Goal: Information Seeking & Learning: Learn about a topic

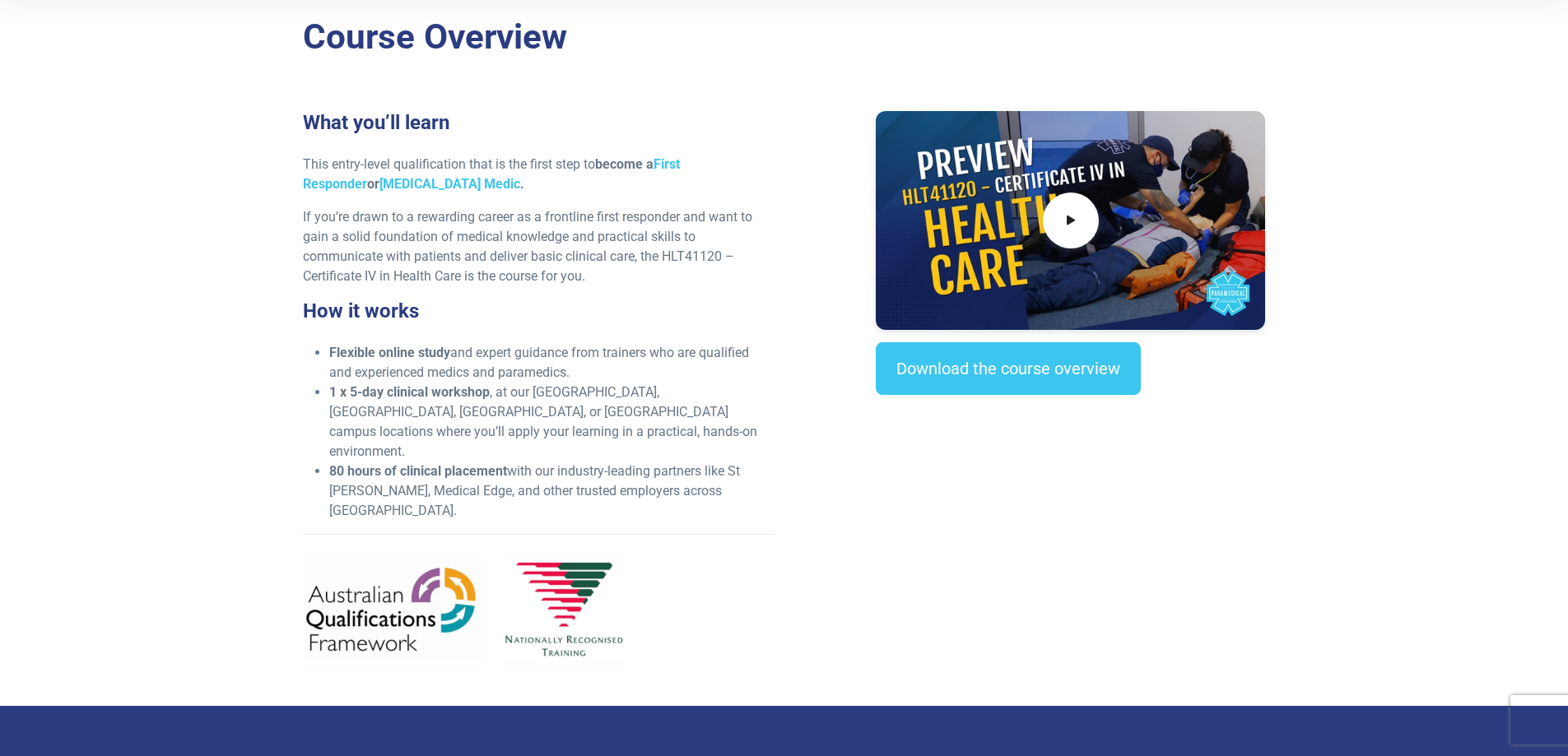
scroll to position [412, 0]
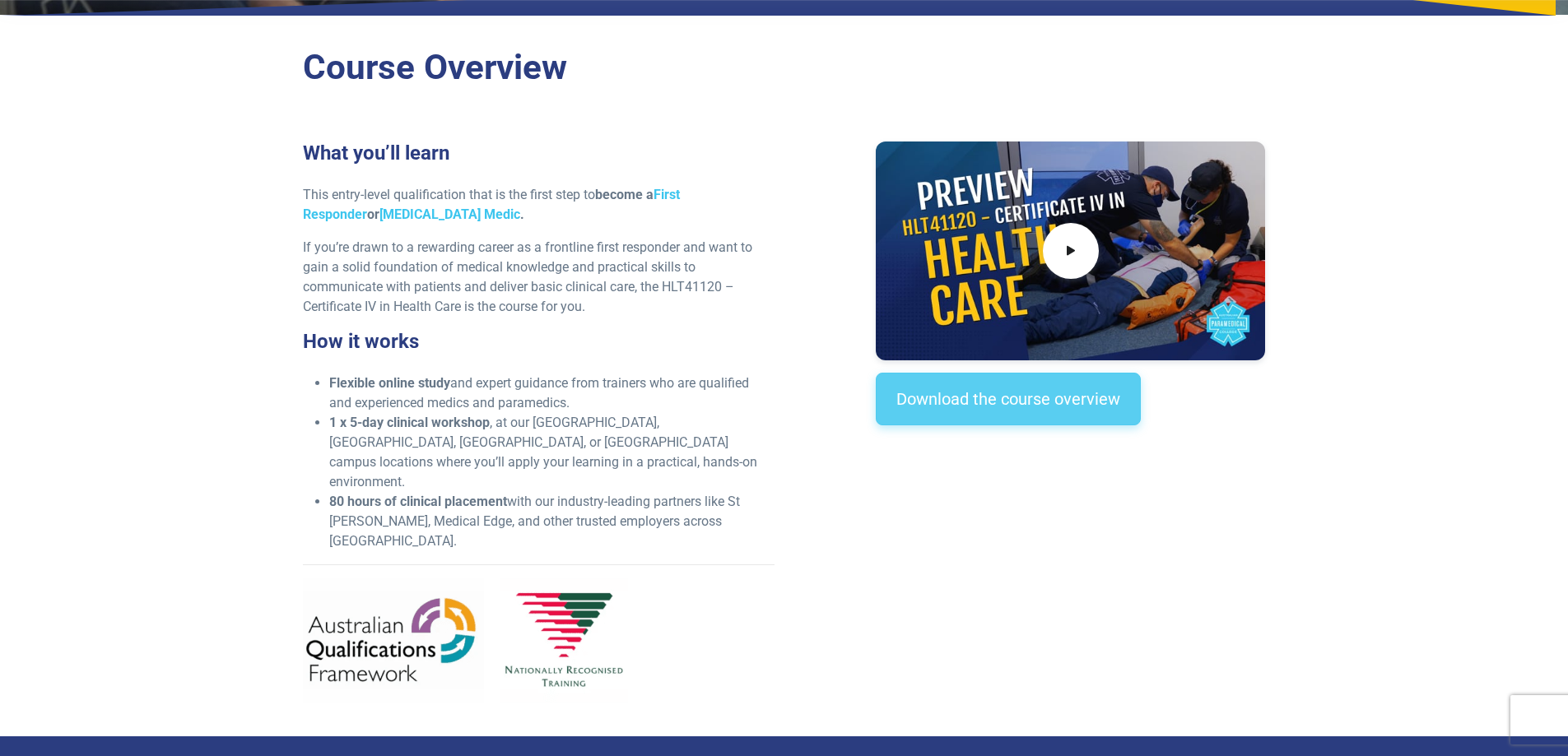
click at [1017, 404] on link "Download the course overview" at bounding box center [1008, 399] width 265 height 53
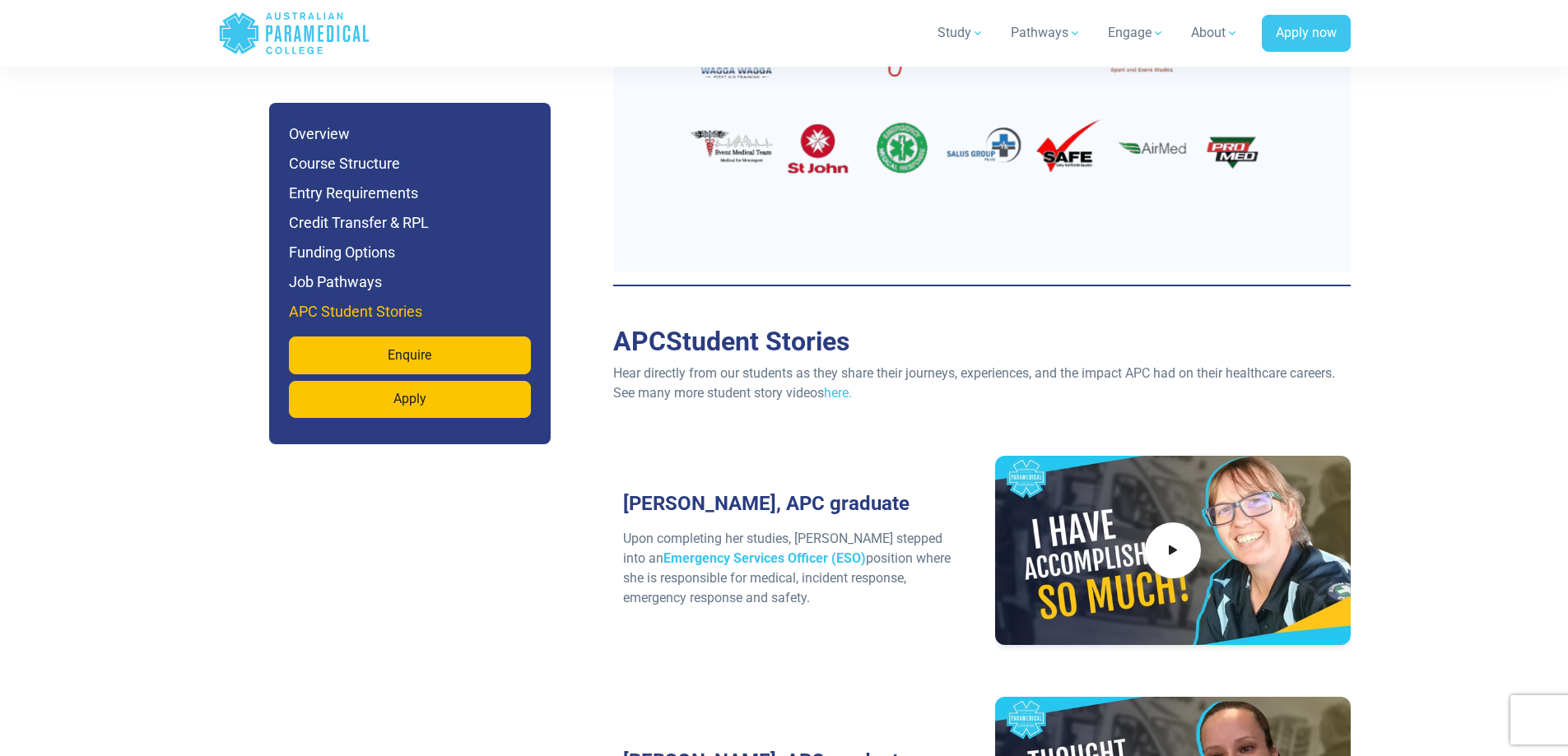
scroll to position [5110, 0]
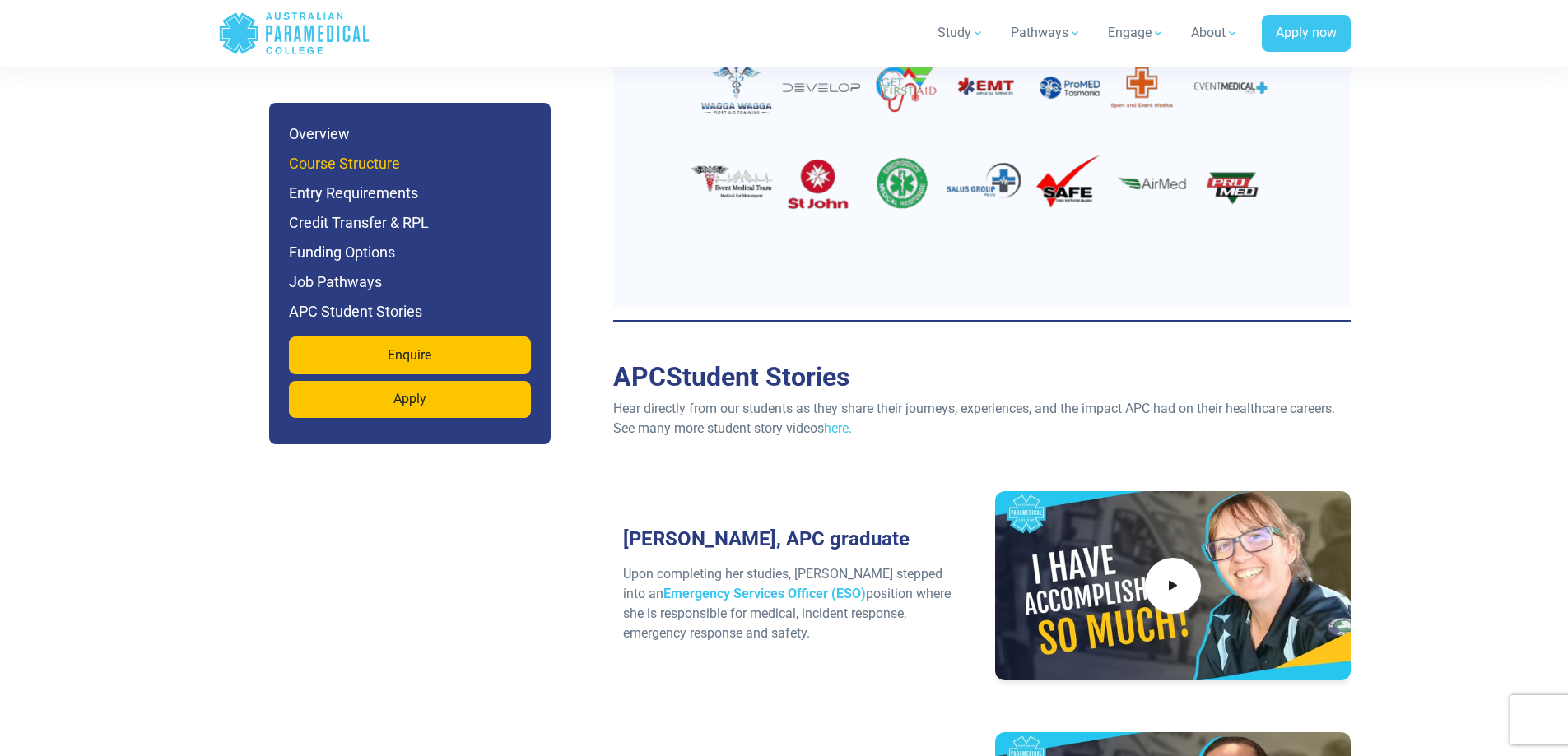
click at [344, 170] on h6 "Course Structure" at bounding box center [410, 164] width 242 height 23
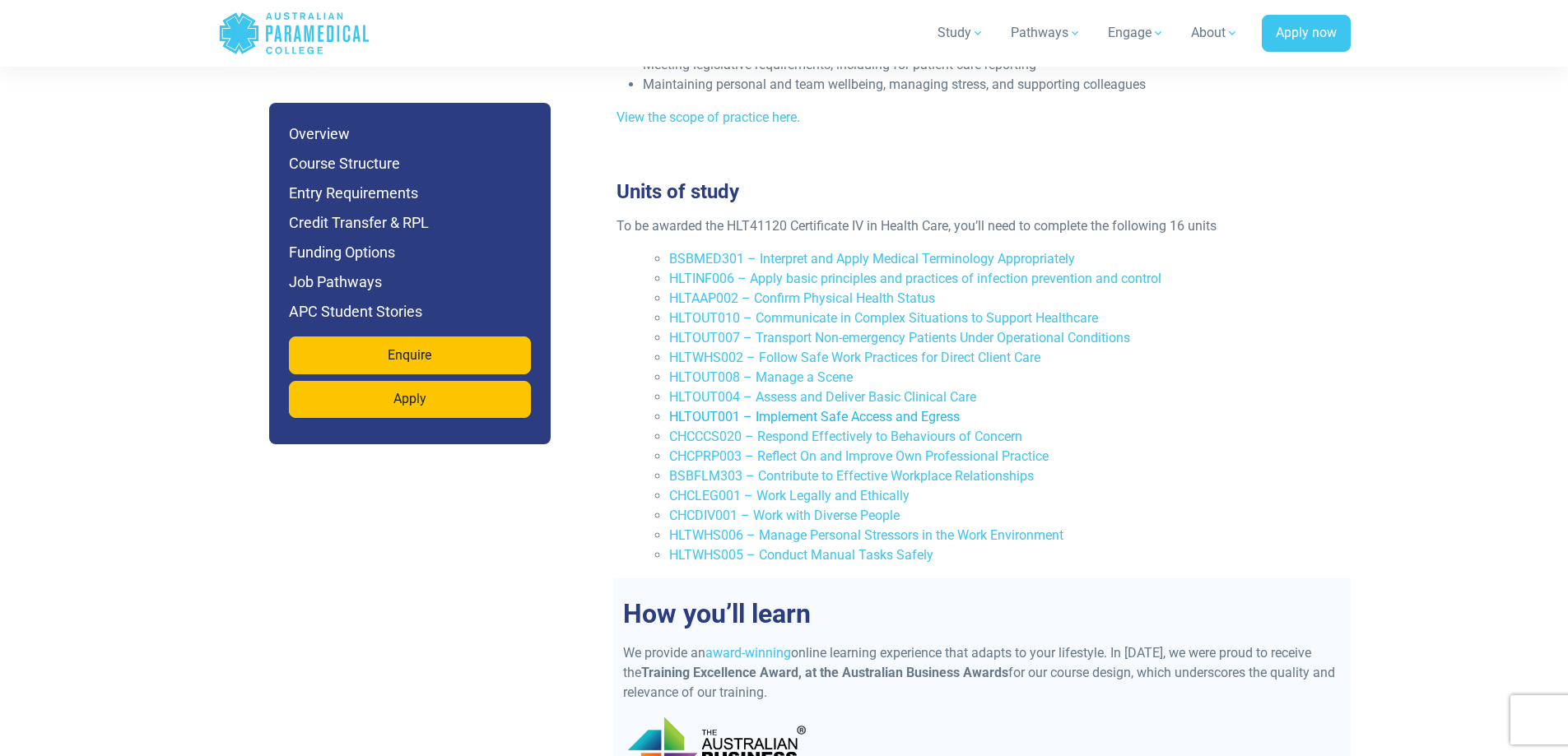
scroll to position [2467, 0]
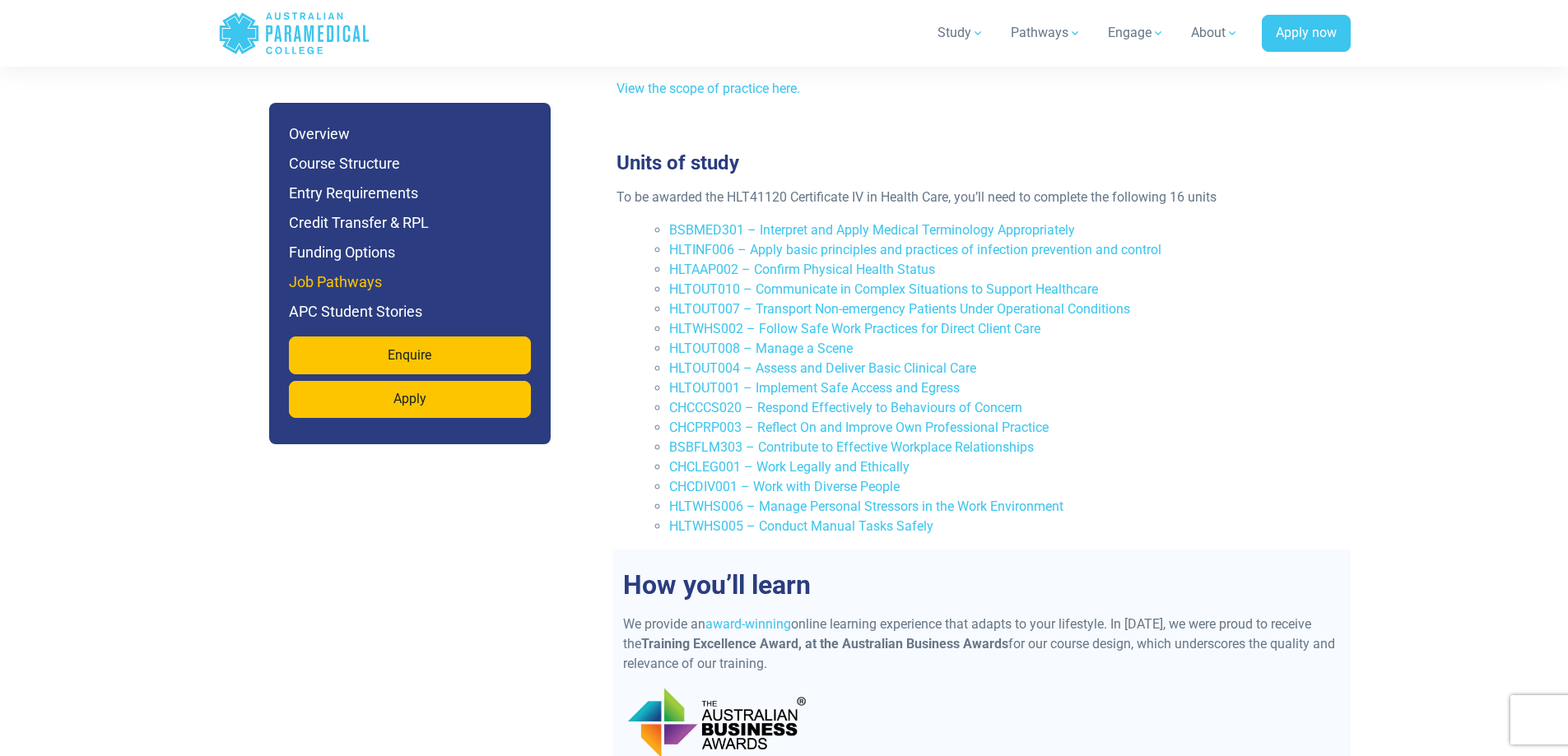
click at [357, 286] on h6 "Job Pathways" at bounding box center [410, 282] width 242 height 23
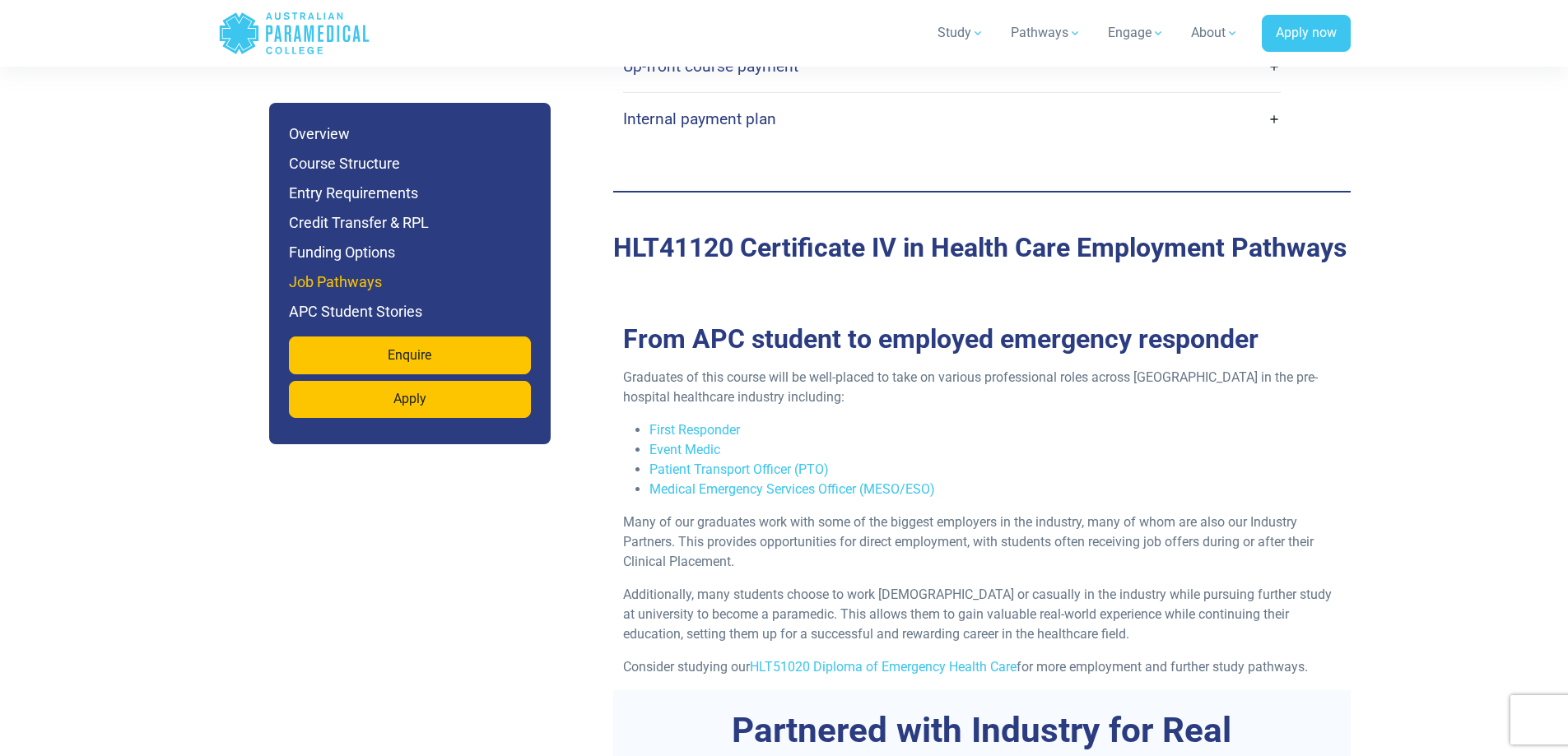
scroll to position [4268, 0]
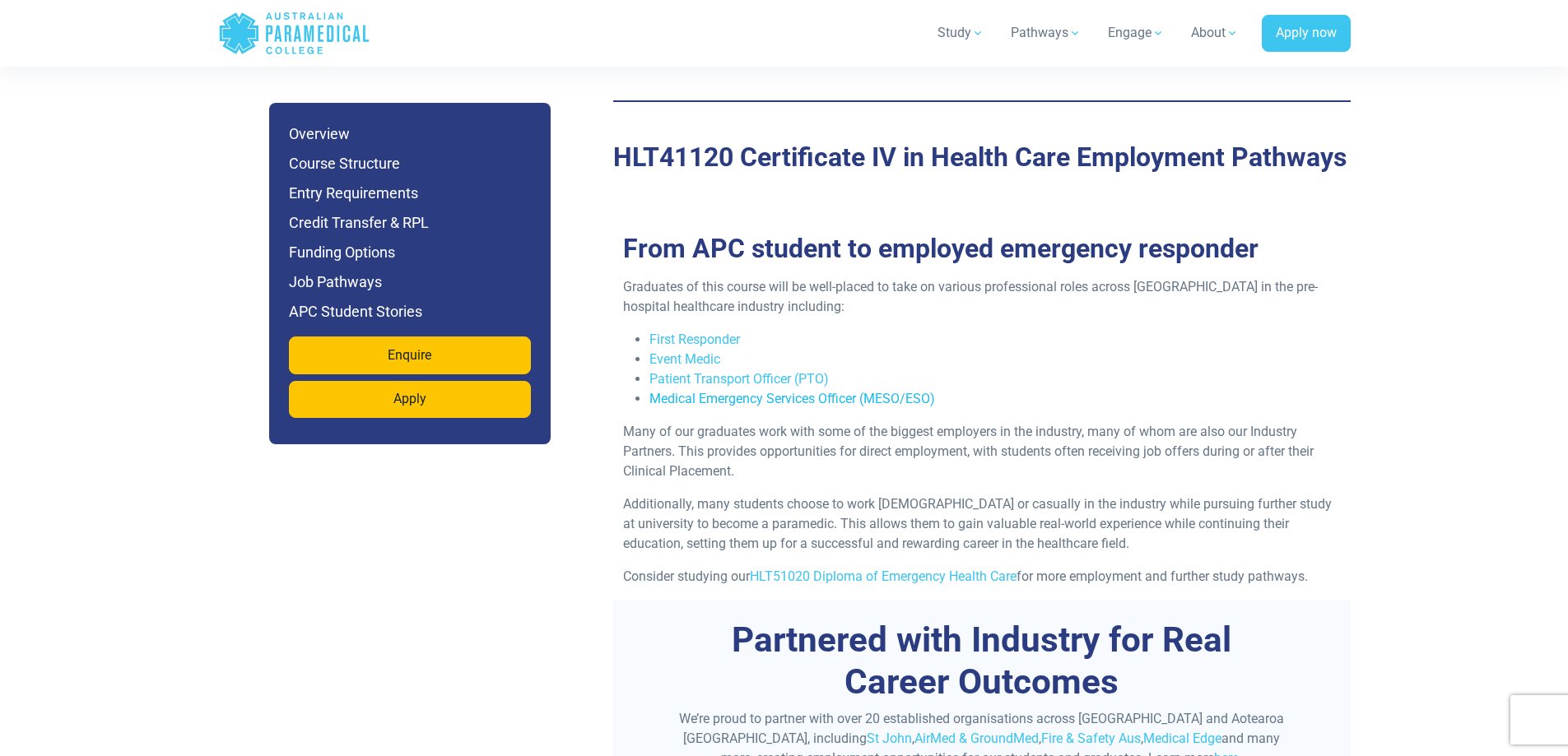
click at [845, 391] on link "Medical Emergency Services Officer (MESO/ESO)" at bounding box center [792, 399] width 286 height 15
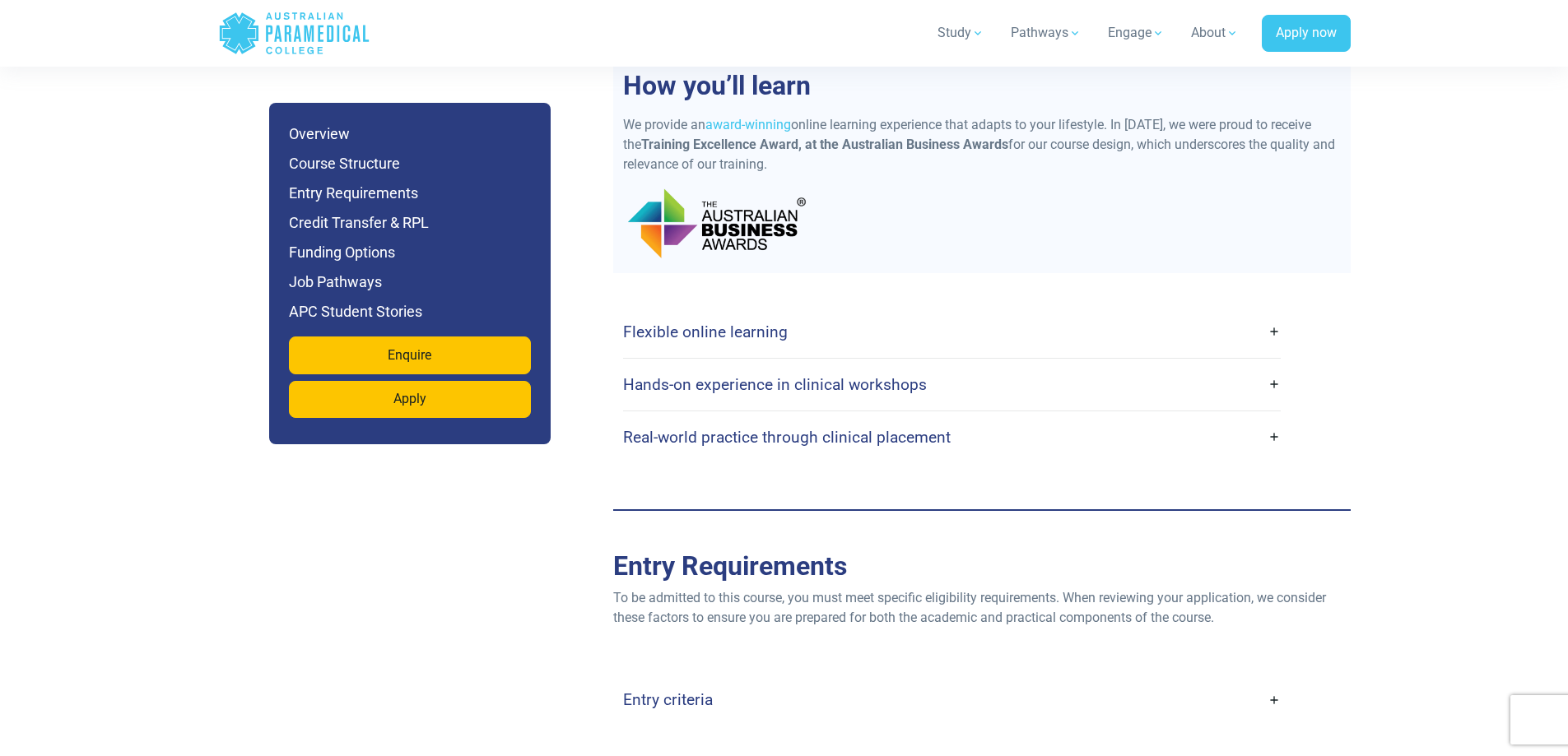
scroll to position [2965, 0]
click at [862, 314] on link "Flexible online learning" at bounding box center [952, 332] width 657 height 38
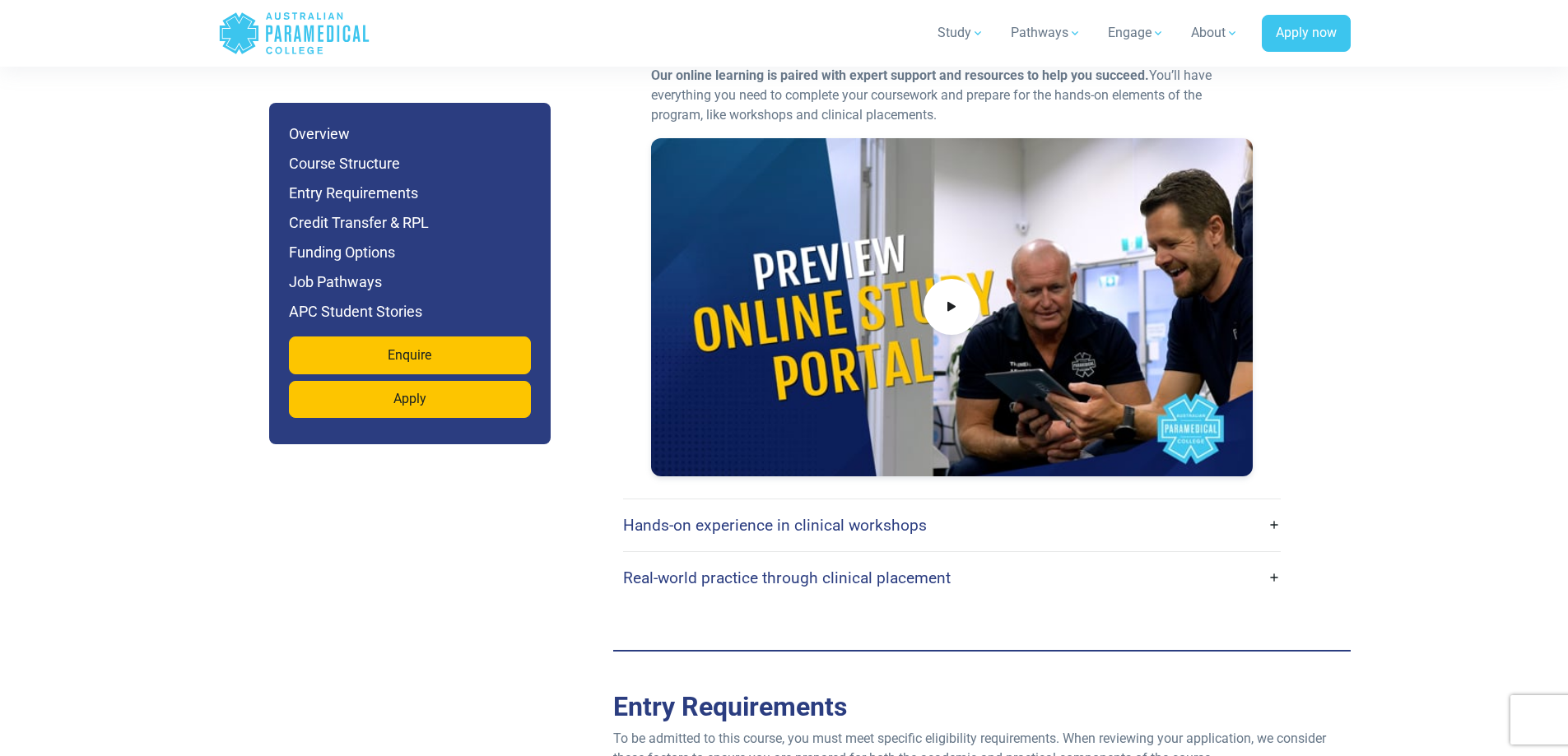
scroll to position [3377, 0]
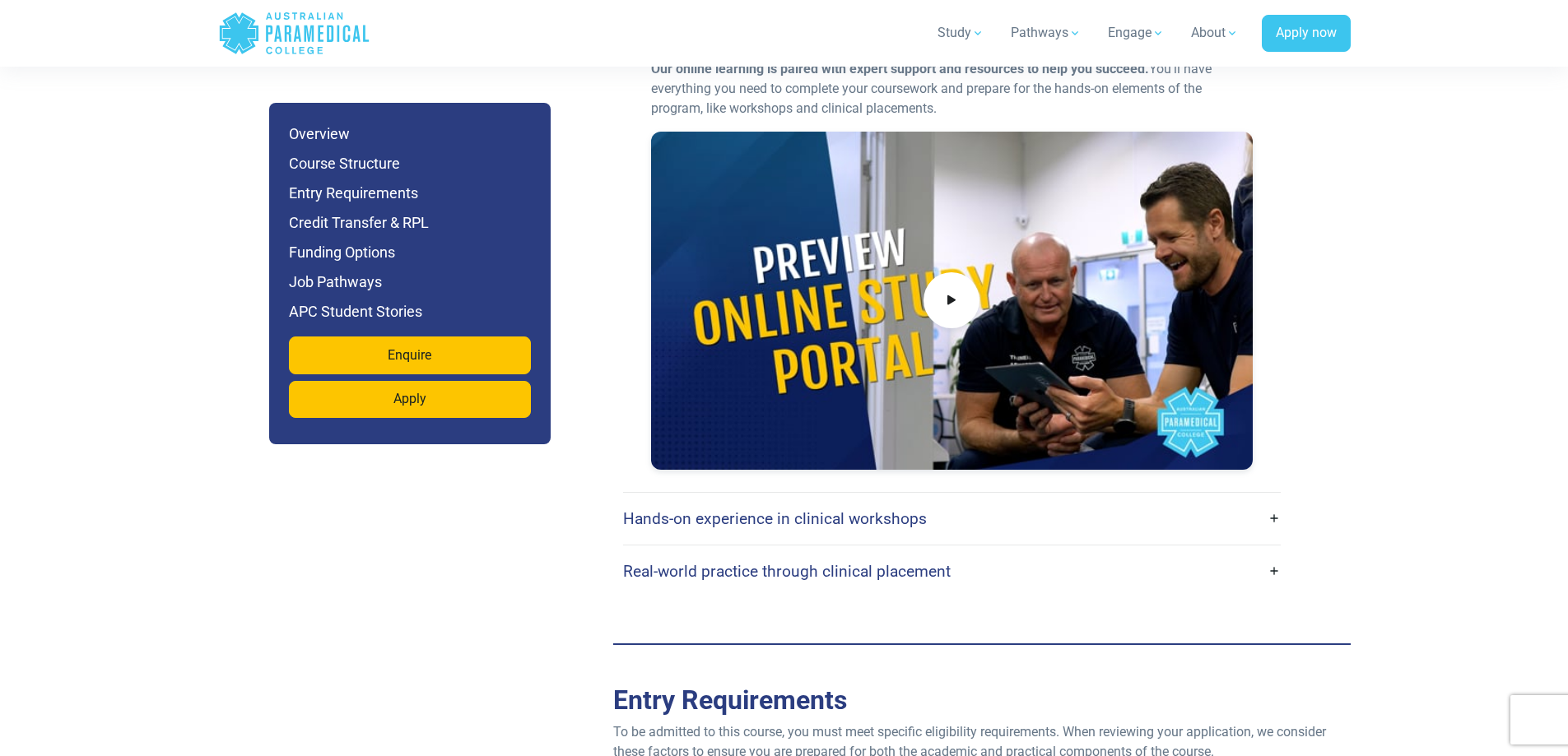
click at [861, 499] on link "Hands-on experience in clinical workshops" at bounding box center [952, 518] width 657 height 38
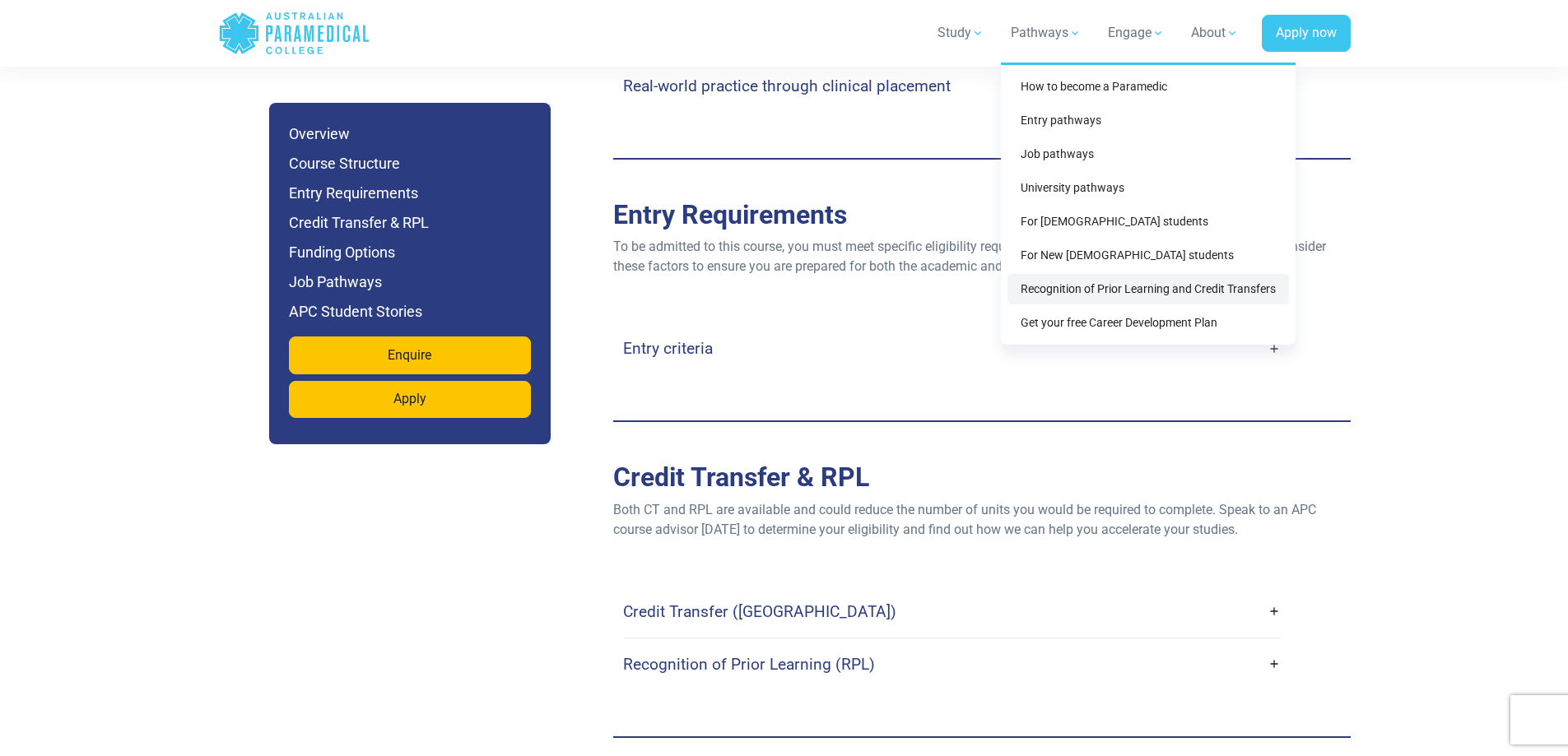
scroll to position [4364, 0]
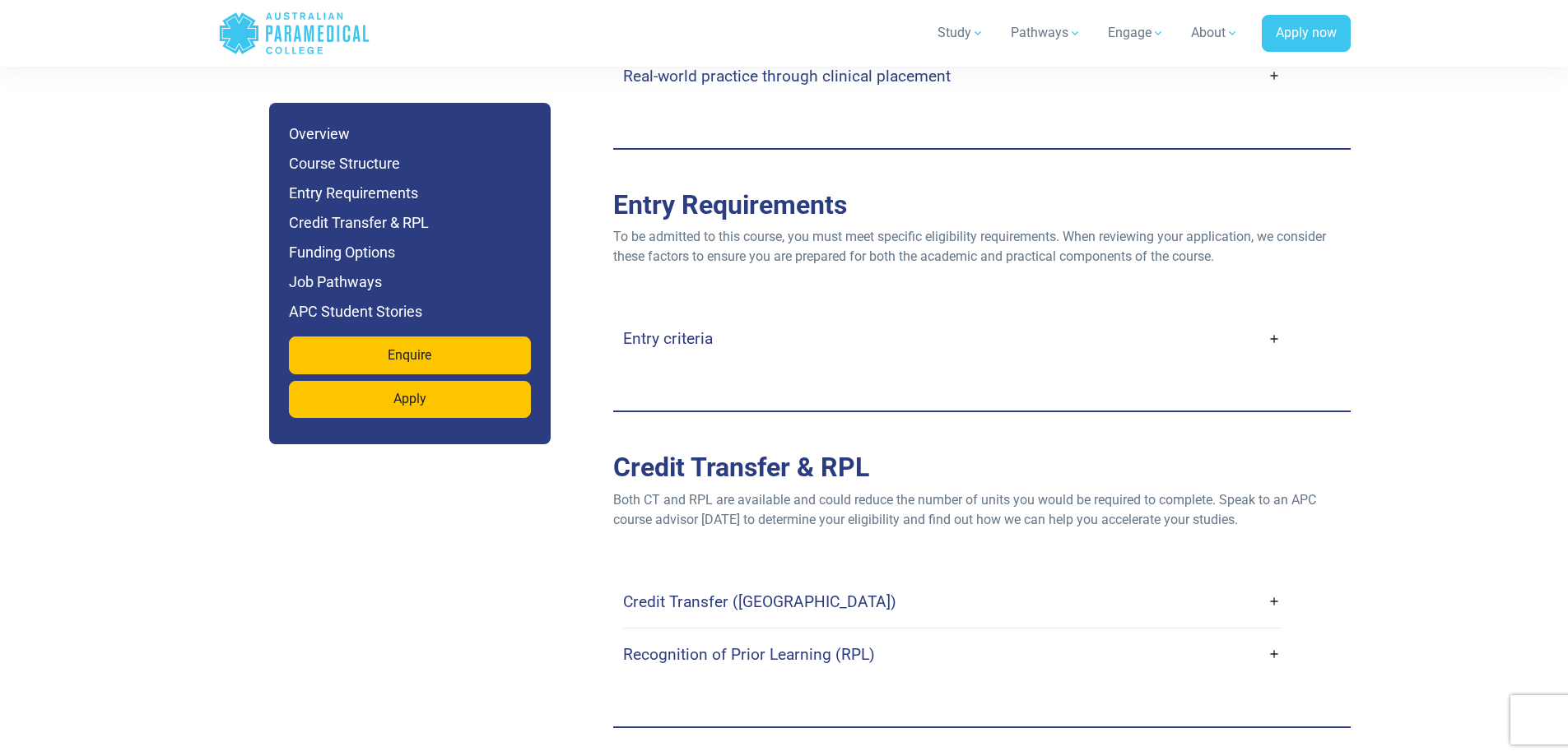
click at [742, 320] on link "Entry criteria" at bounding box center [952, 338] width 657 height 38
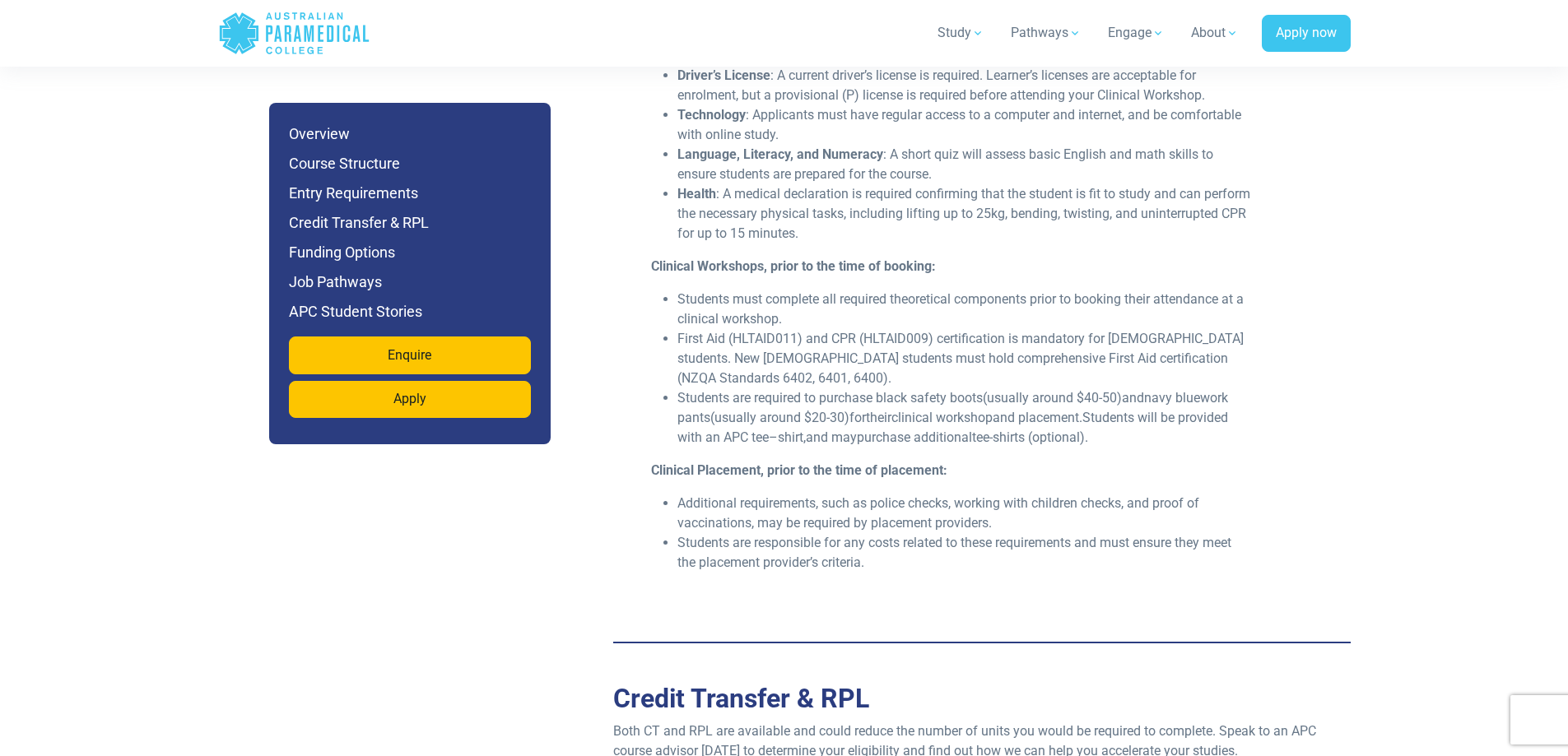
scroll to position [4775, 0]
